Goal: Information Seeking & Learning: Check status

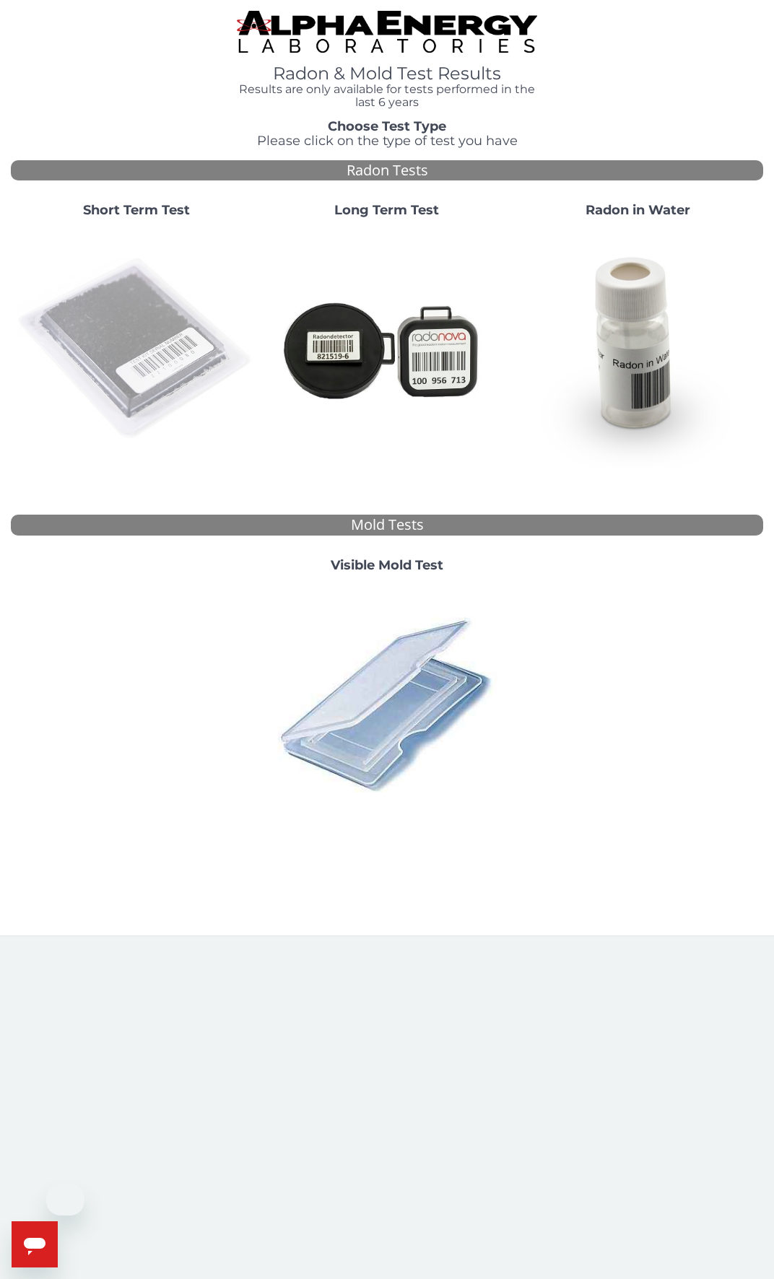
click at [116, 339] on img at bounding box center [136, 349] width 239 height 239
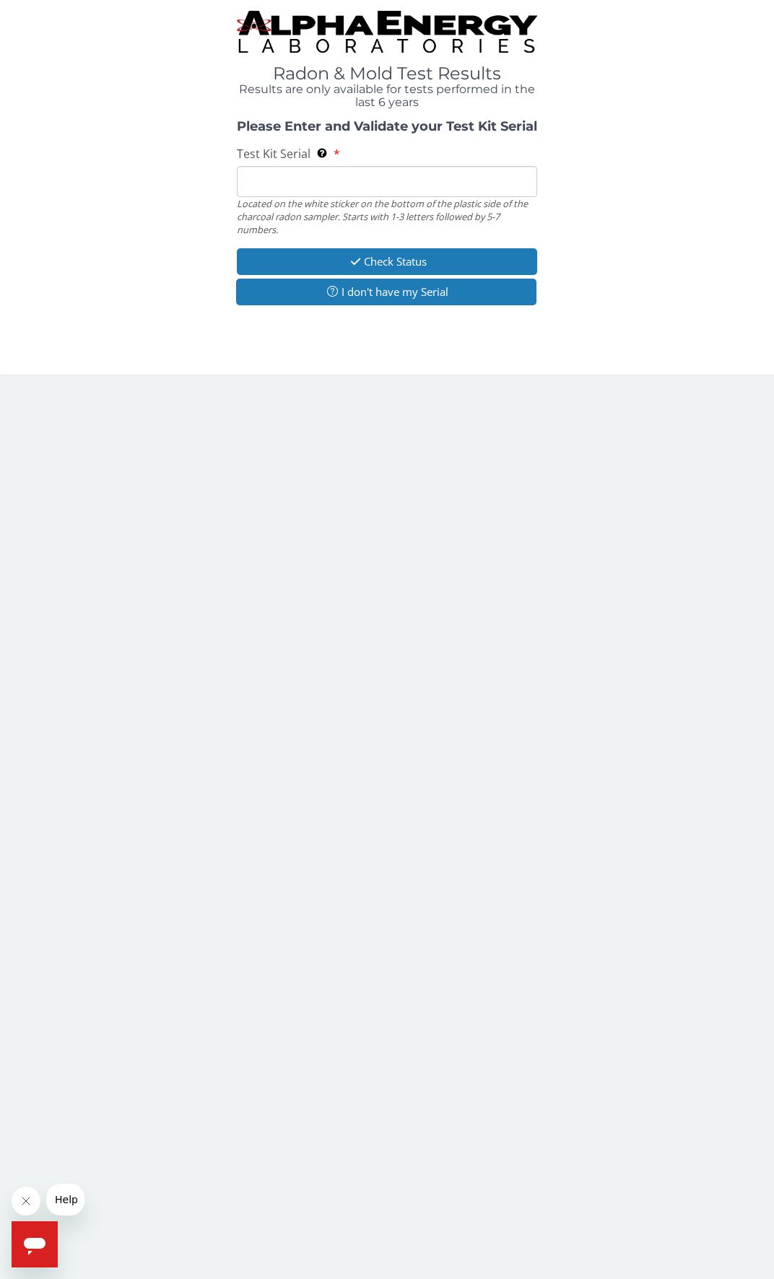
click at [287, 178] on input "Test Kit Serial Located on the white sticker on the bottom of the plastic side …" at bounding box center [387, 181] width 301 height 31
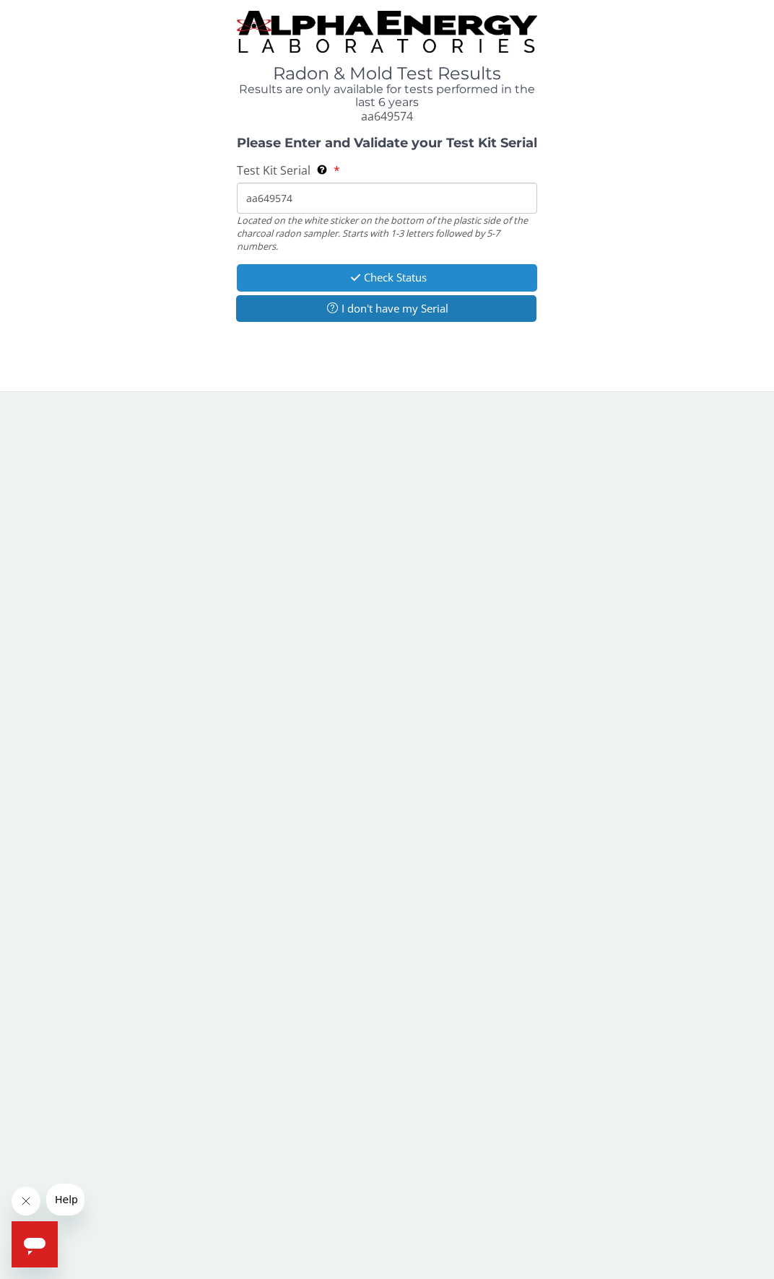
type input "aa649574"
click at [375, 275] on button "Check Status" at bounding box center [387, 277] width 301 height 27
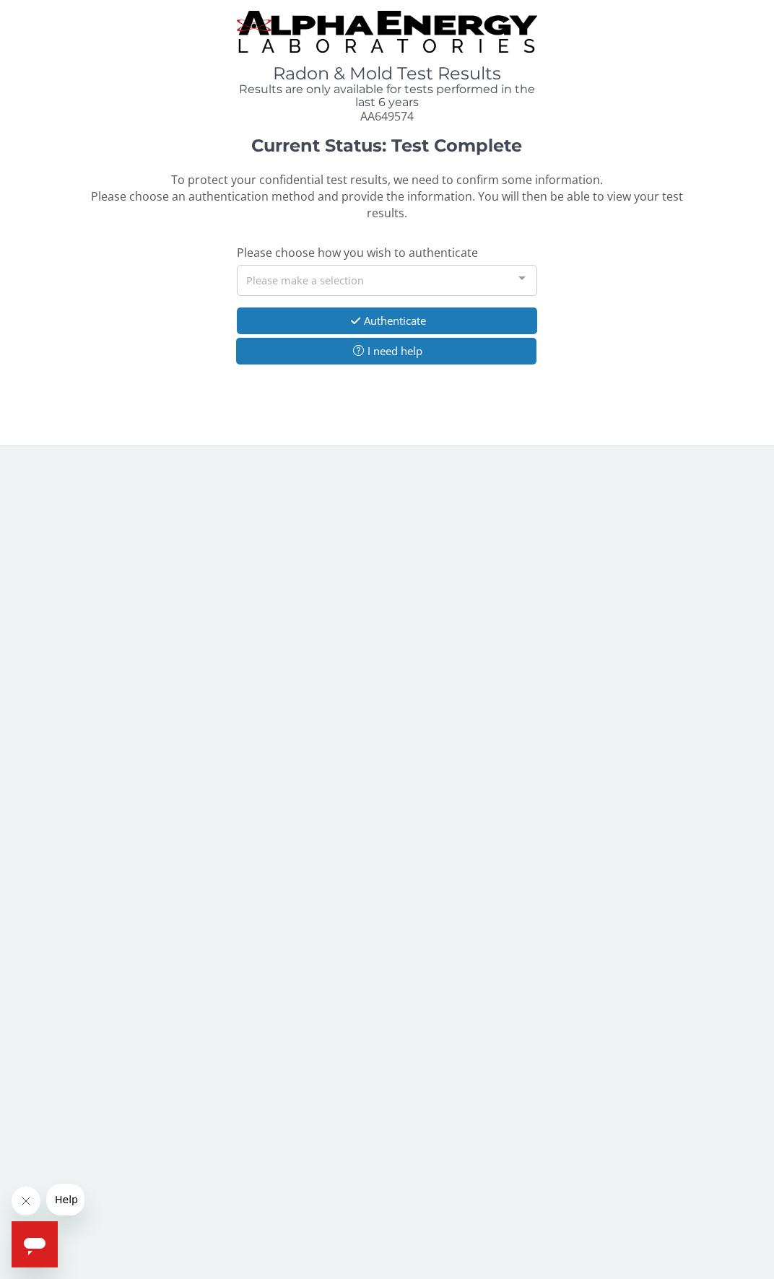
click at [374, 279] on div "Please make a selection" at bounding box center [387, 280] width 301 height 31
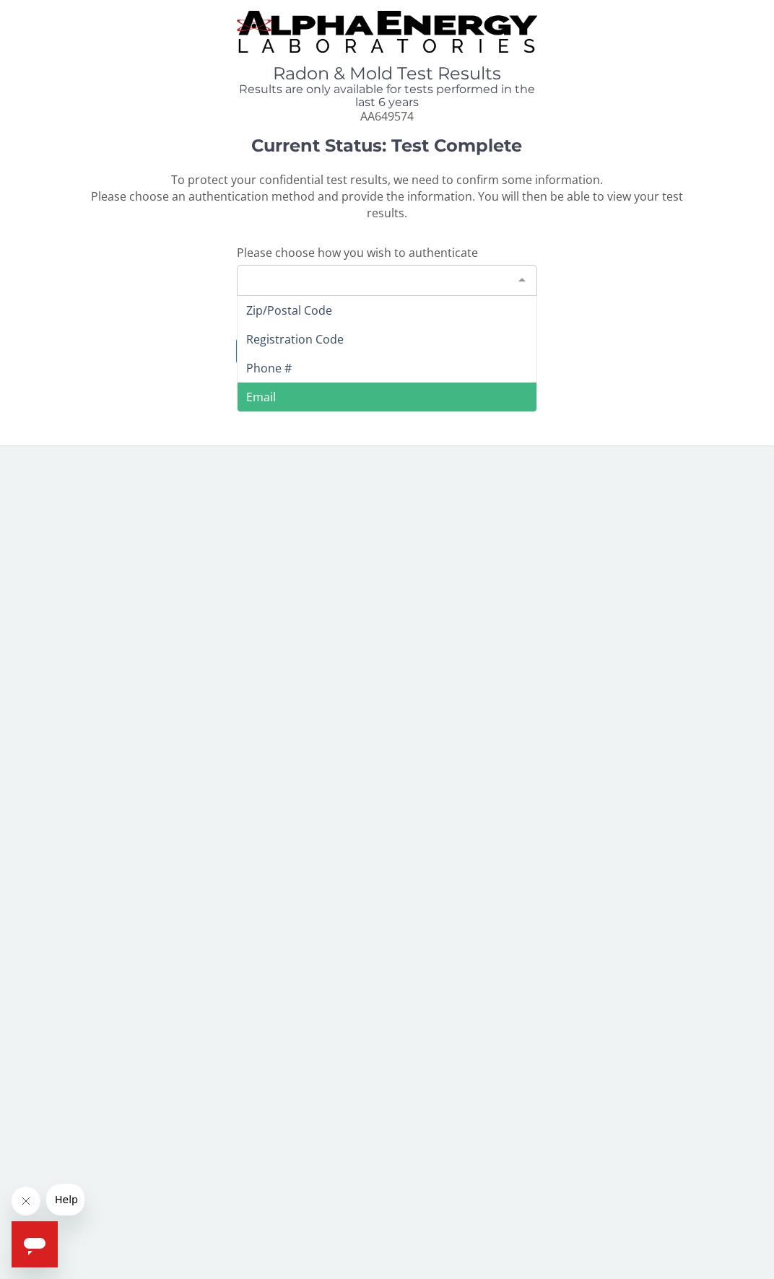
click at [336, 386] on span "Email" at bounding box center [387, 397] width 300 height 29
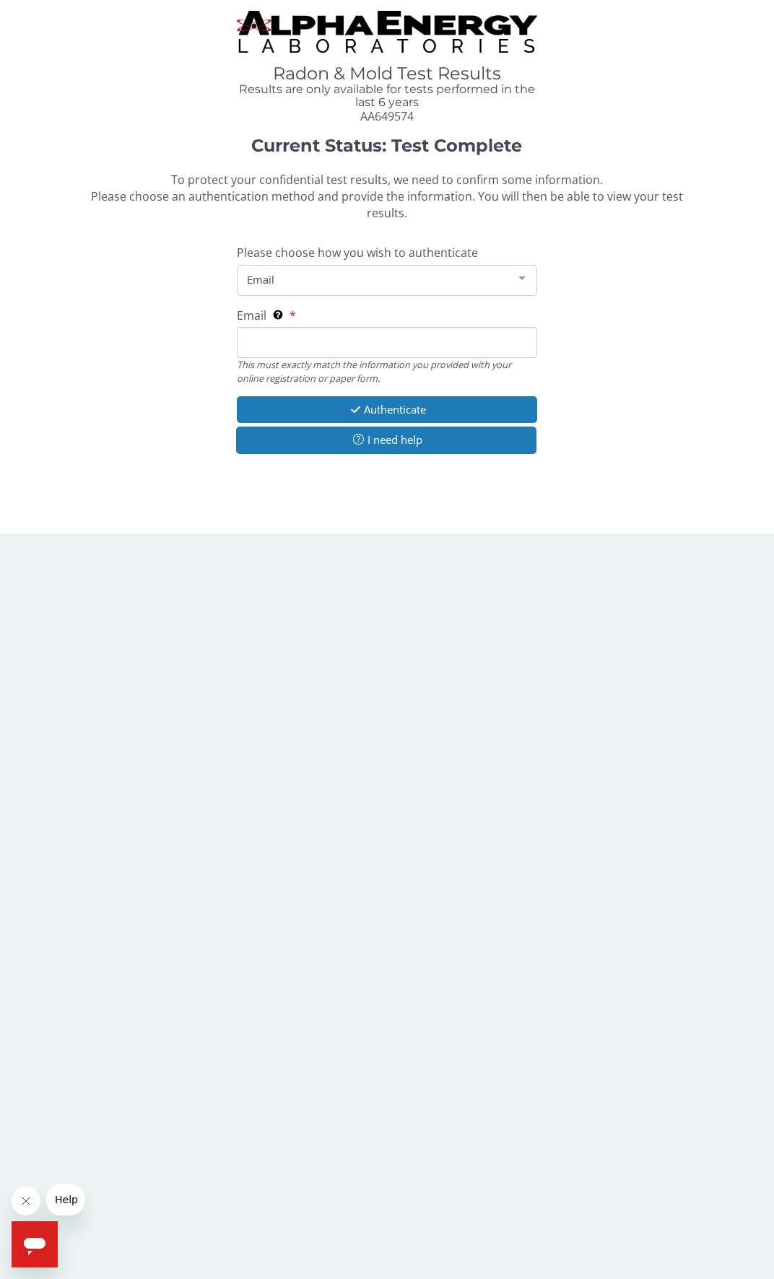
click at [336, 346] on input "Email This must exactly match the information you provided with your online reg…" at bounding box center [387, 342] width 301 height 31
type input "[EMAIL_ADDRESS][DOMAIN_NAME]"
click at [411, 409] on button "Authenticate" at bounding box center [387, 409] width 301 height 27
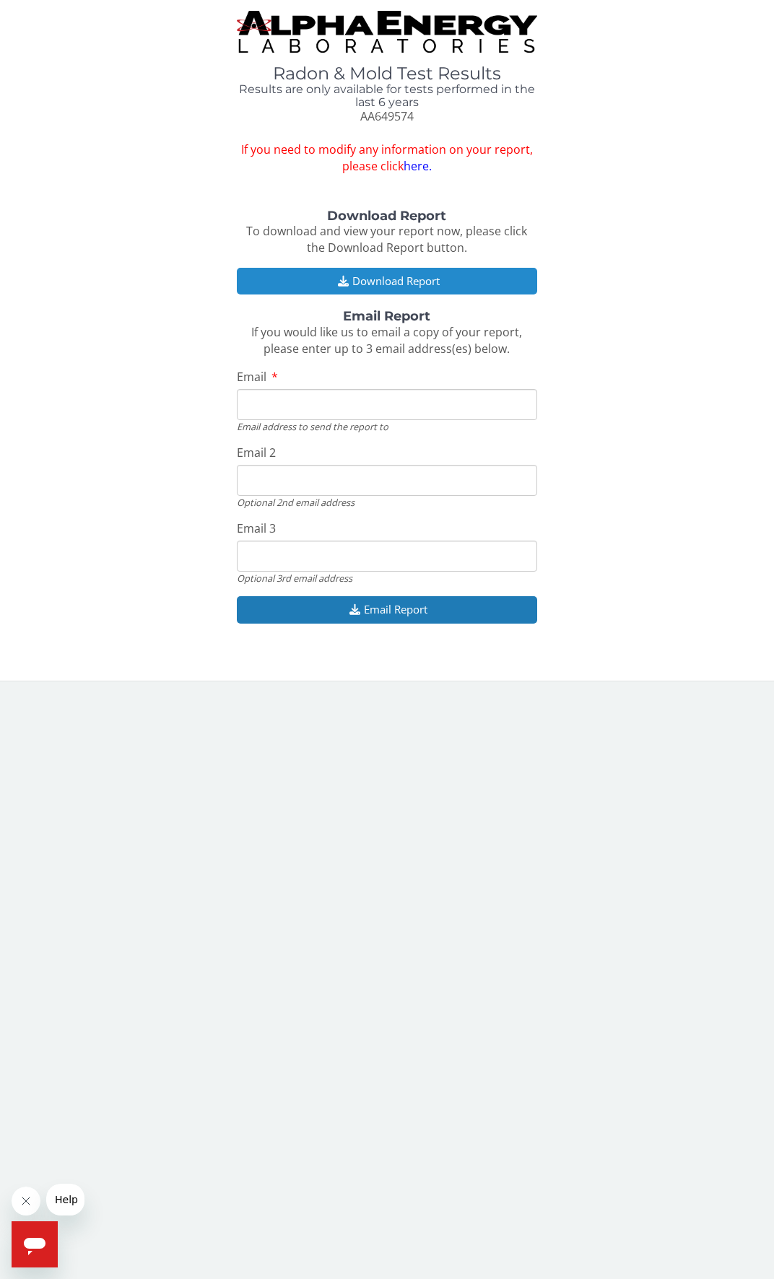
click at [411, 279] on button "Download Report" at bounding box center [387, 281] width 301 height 27
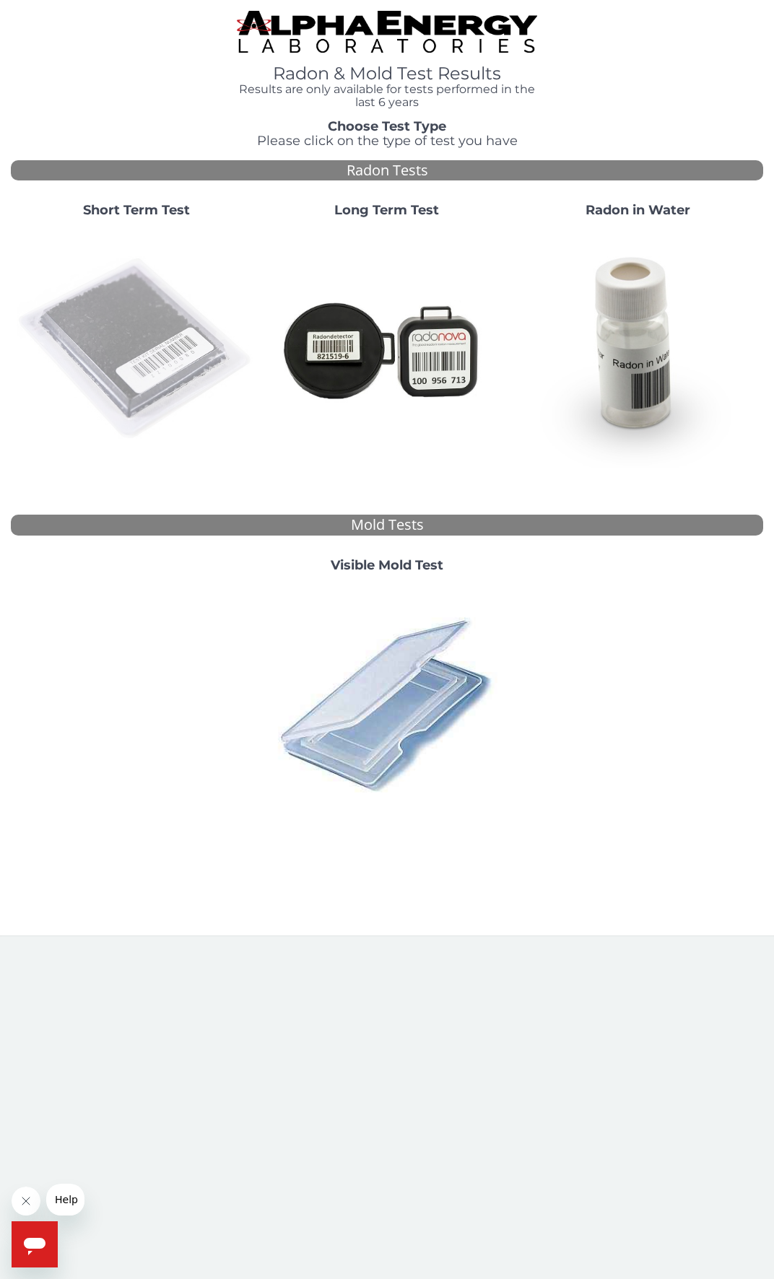
click at [115, 378] on img at bounding box center [136, 349] width 239 height 239
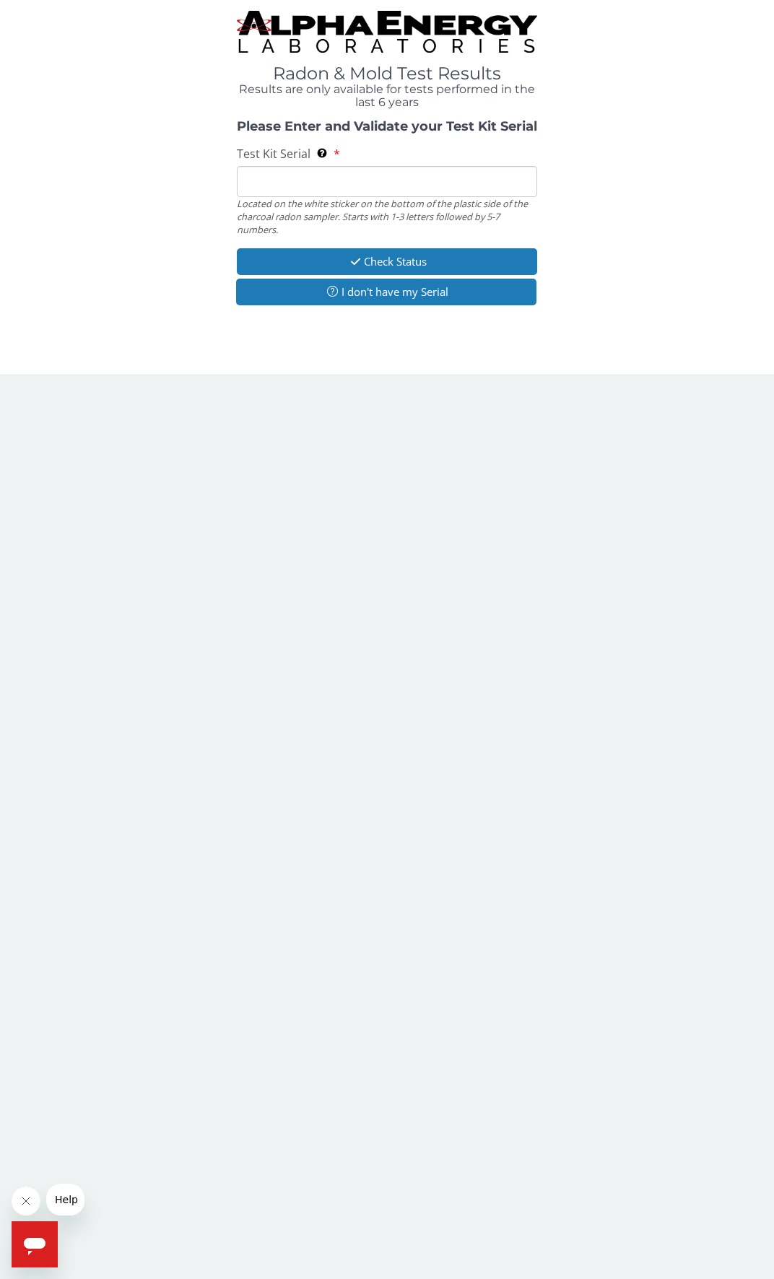
click at [287, 188] on input "Test Kit Serial Located on the white sticker on the bottom of the plastic side …" at bounding box center [387, 181] width 301 height 31
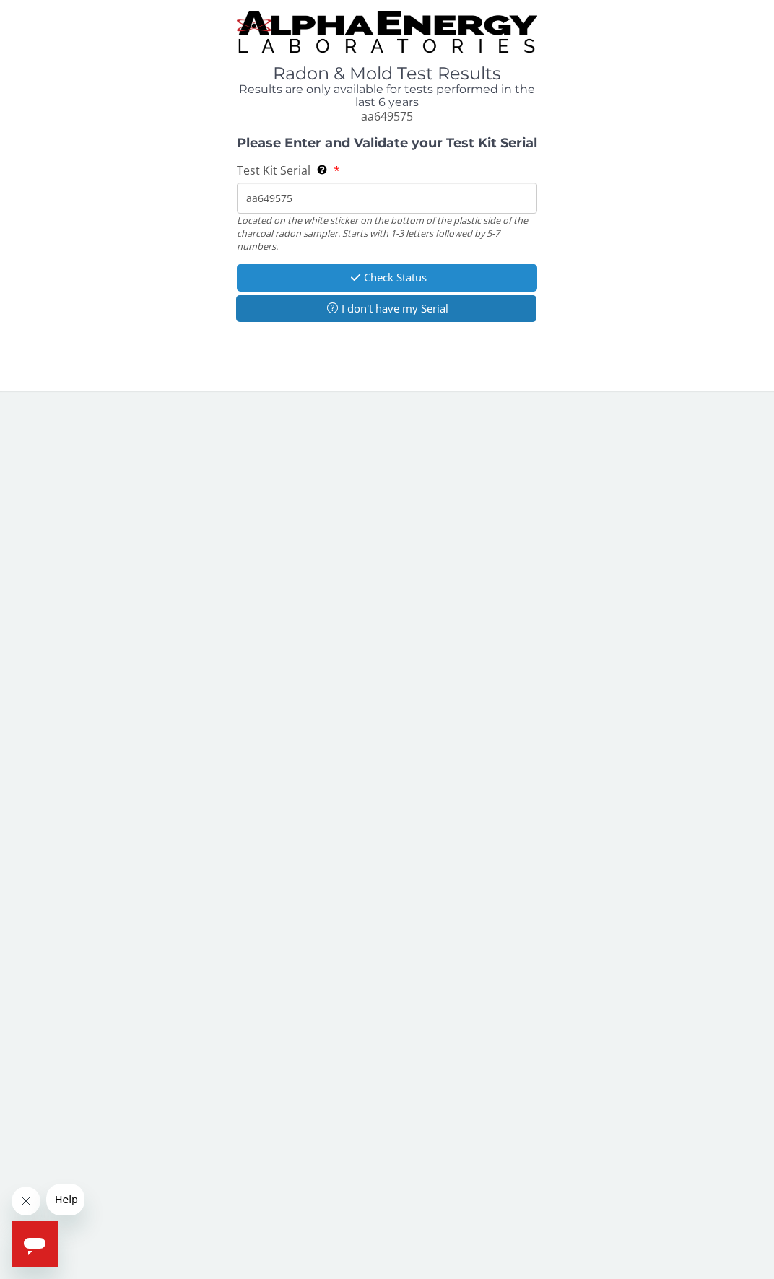
type input "aa649575"
click at [350, 285] on button "Check Status" at bounding box center [387, 277] width 301 height 27
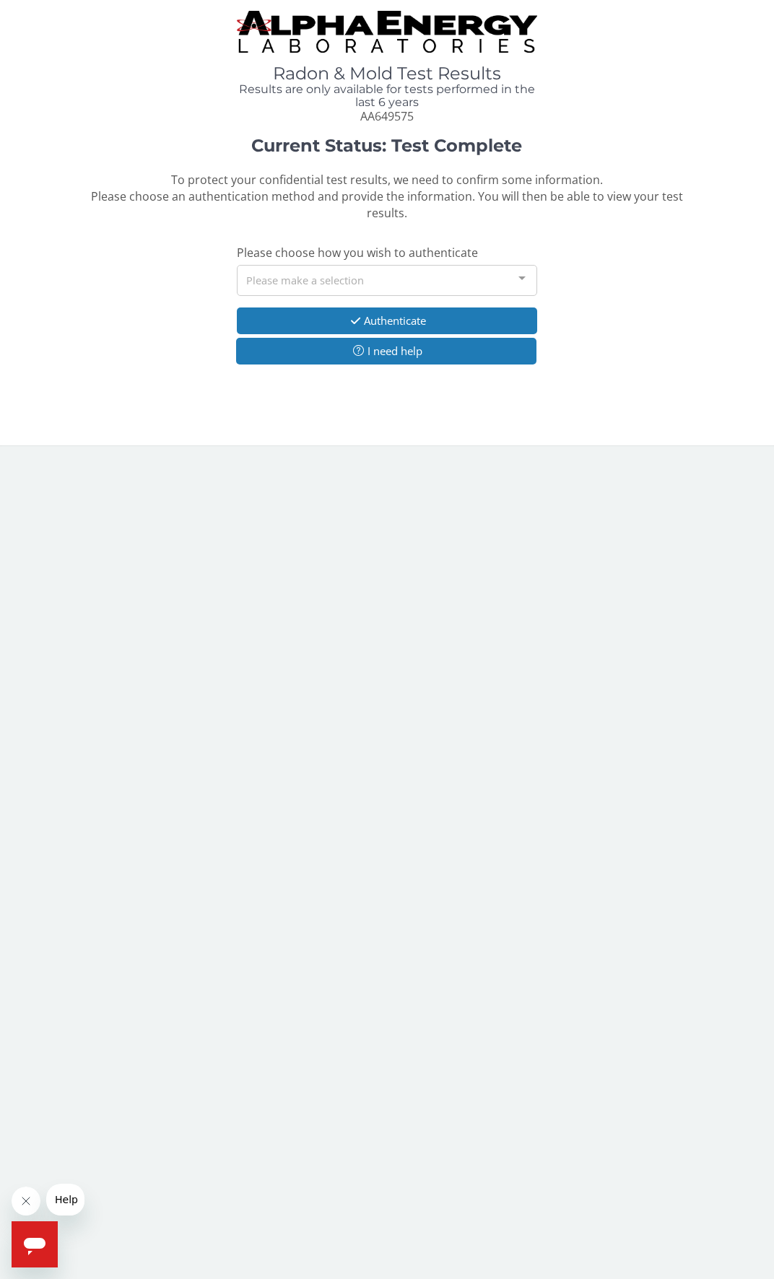
click at [350, 285] on div "Please make a selection" at bounding box center [387, 280] width 301 height 31
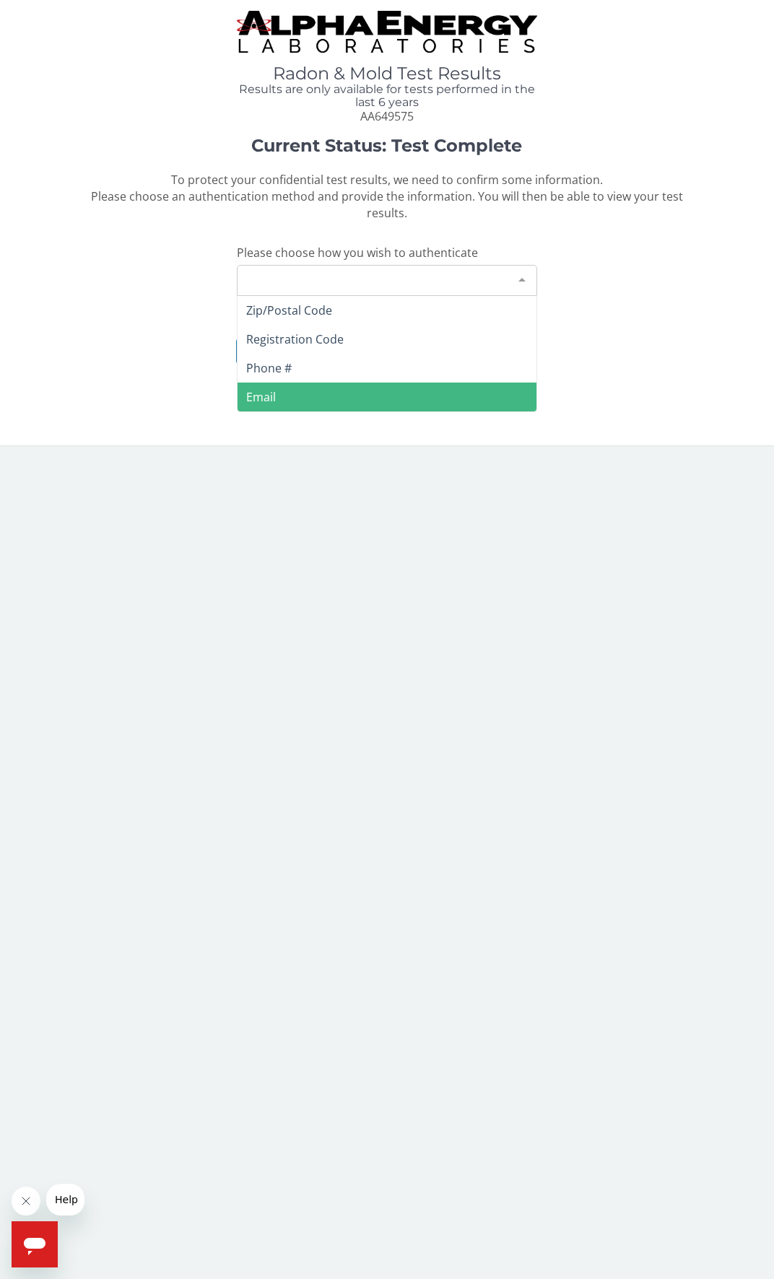
click at [346, 390] on span "Email" at bounding box center [387, 397] width 300 height 29
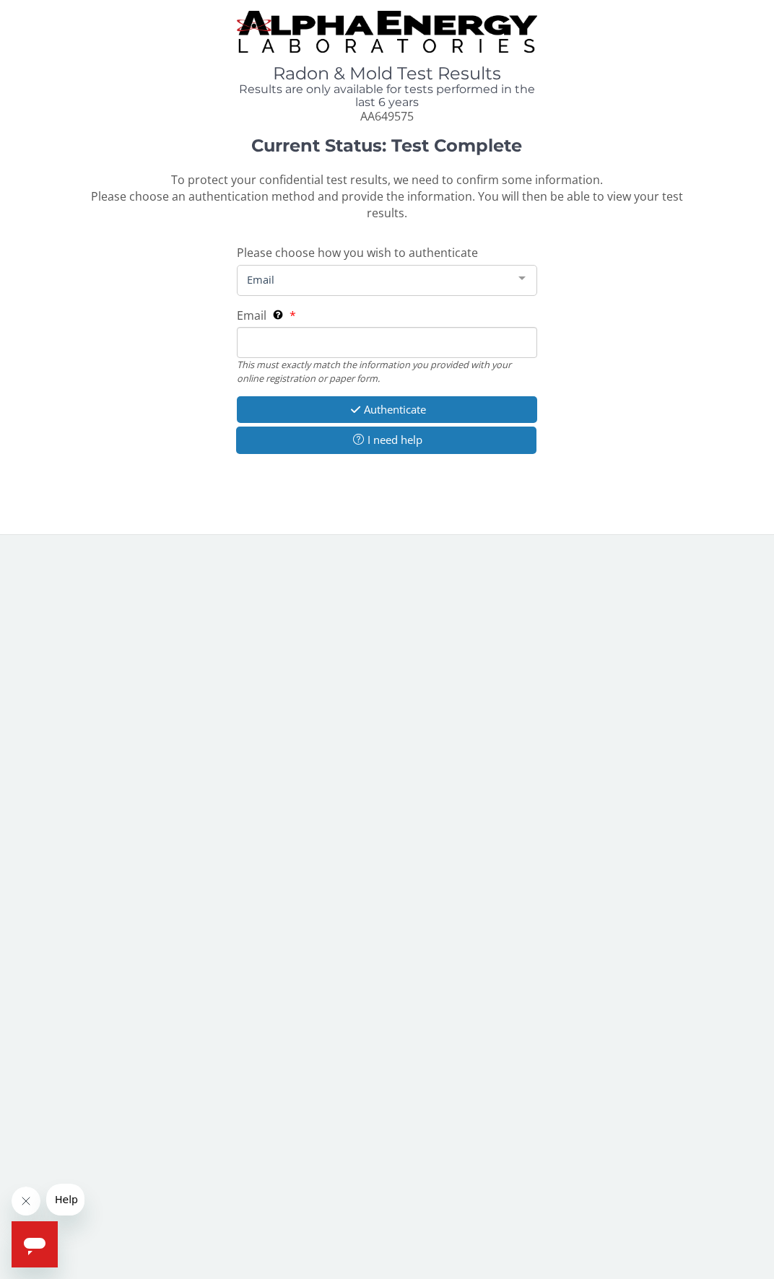
paste input "[EMAIL_ADDRESS][DOMAIN_NAME]"
type input "[EMAIL_ADDRESS][DOMAIN_NAME]"
click at [505, 410] on button "Authenticate" at bounding box center [387, 409] width 301 height 27
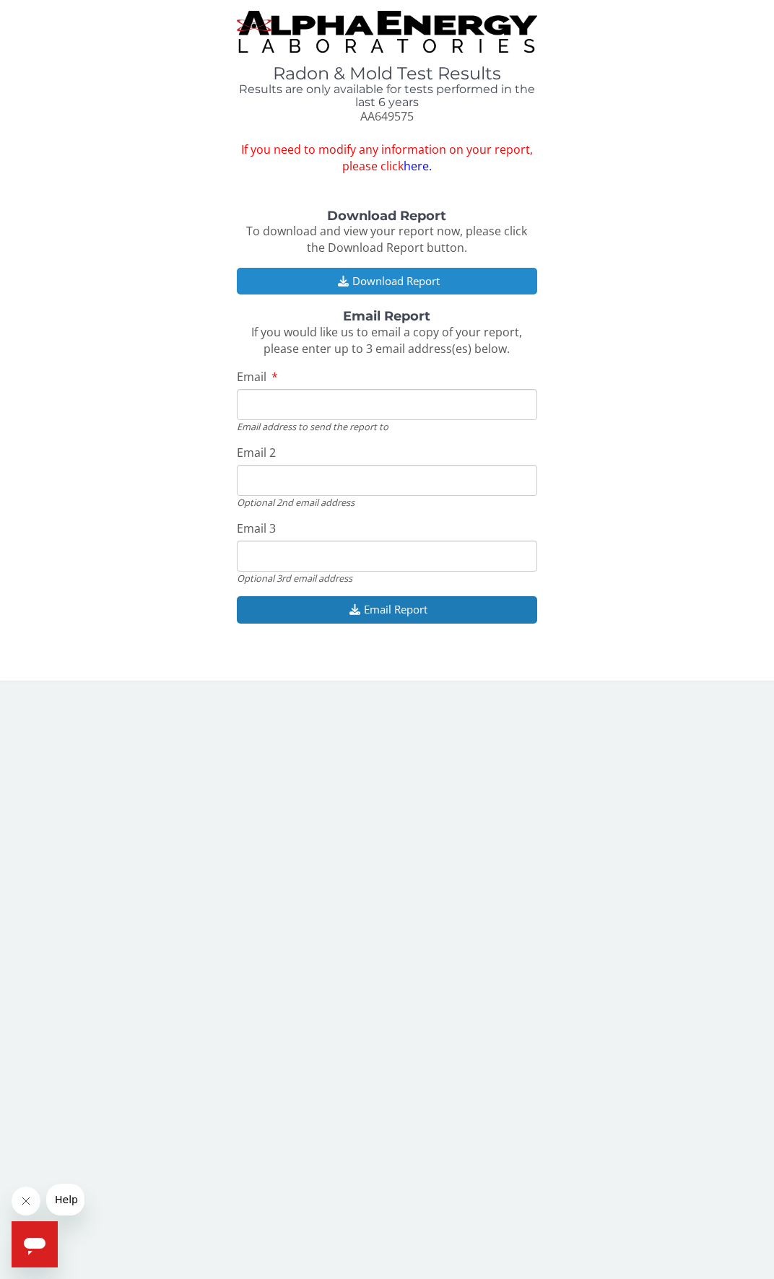
click at [395, 278] on button "Download Report" at bounding box center [387, 281] width 301 height 27
